Goal: Transaction & Acquisition: Purchase product/service

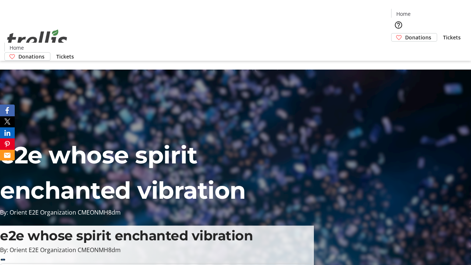
click at [405, 33] on span "Donations" at bounding box center [418, 37] width 26 height 8
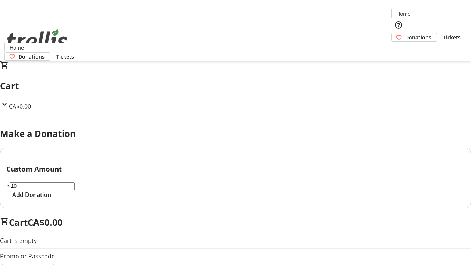
click at [51, 199] on span "Add Donation" at bounding box center [31, 194] width 39 height 9
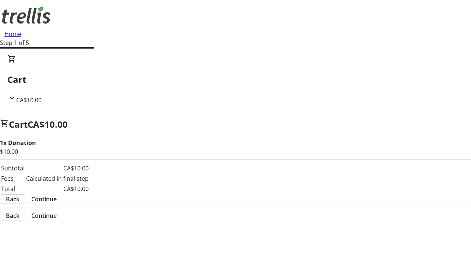
select select "CA"
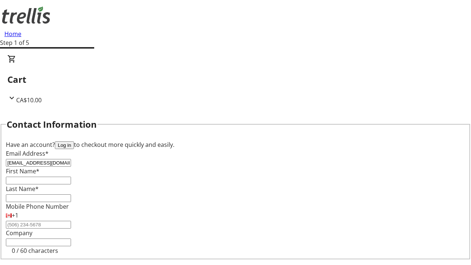
type input "[EMAIL_ADDRESS][DOMAIN_NAME]"
type input "Jasper"
type input "[PERSON_NAME]"
type input "[STREET_ADDRESS][PERSON_NAME]"
type input "Kelowna"
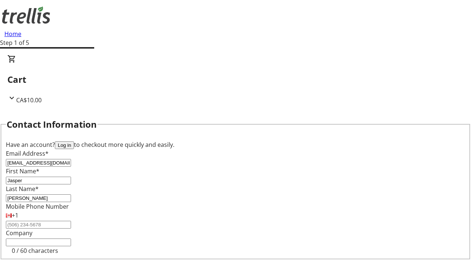
select select "BC"
type input "Kelowna"
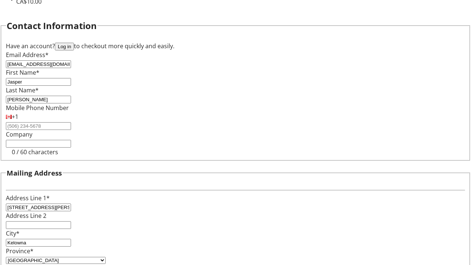
type input "V1Y 0C2"
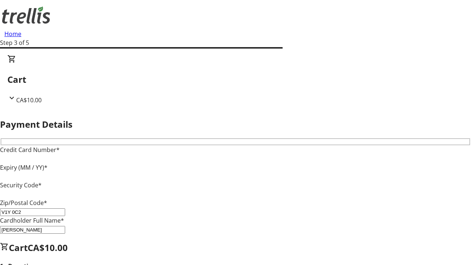
type input "V1Y 0C2"
